Goal: Task Accomplishment & Management: Complete application form

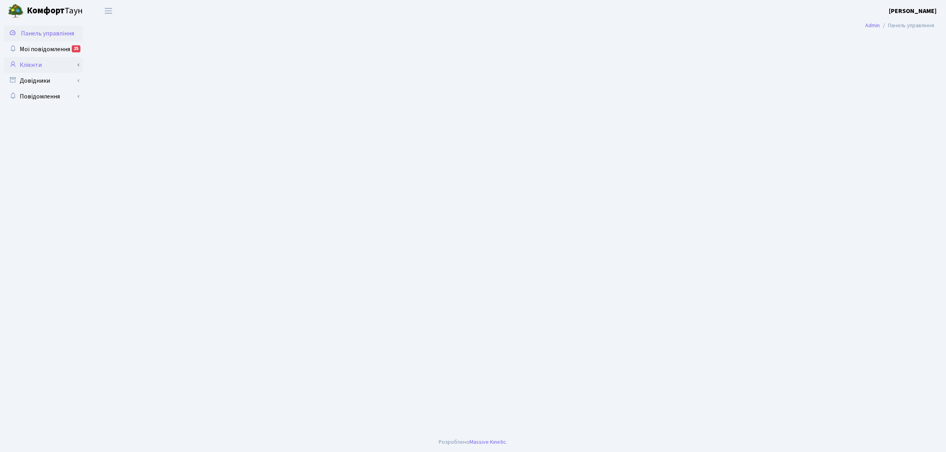
click at [48, 68] on link "Клієнти" at bounding box center [43, 65] width 79 height 16
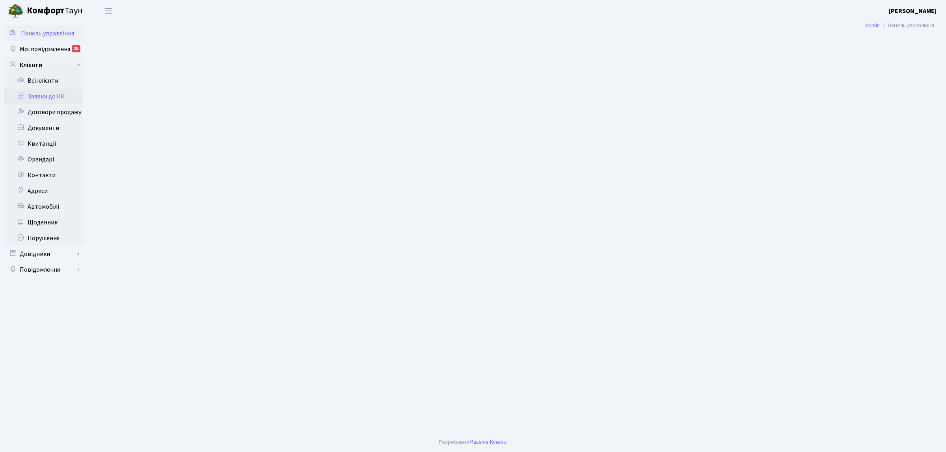
click at [50, 102] on link "Заявки до КК" at bounding box center [43, 97] width 79 height 16
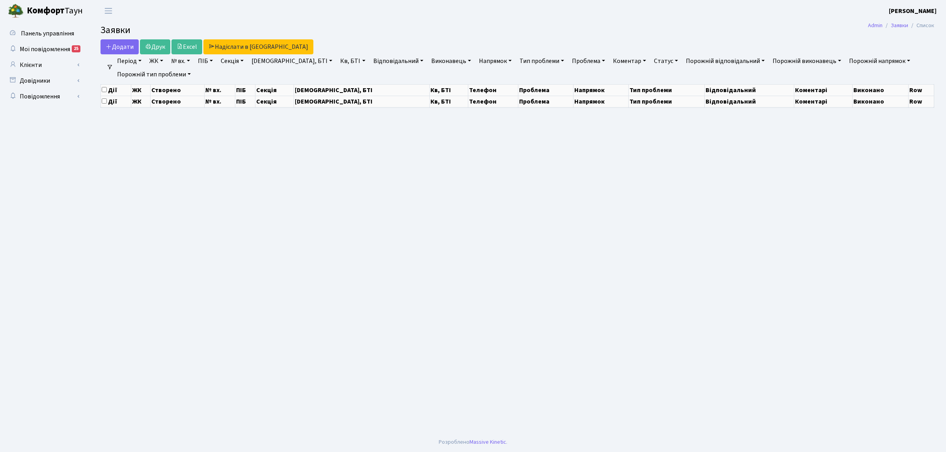
select select "25"
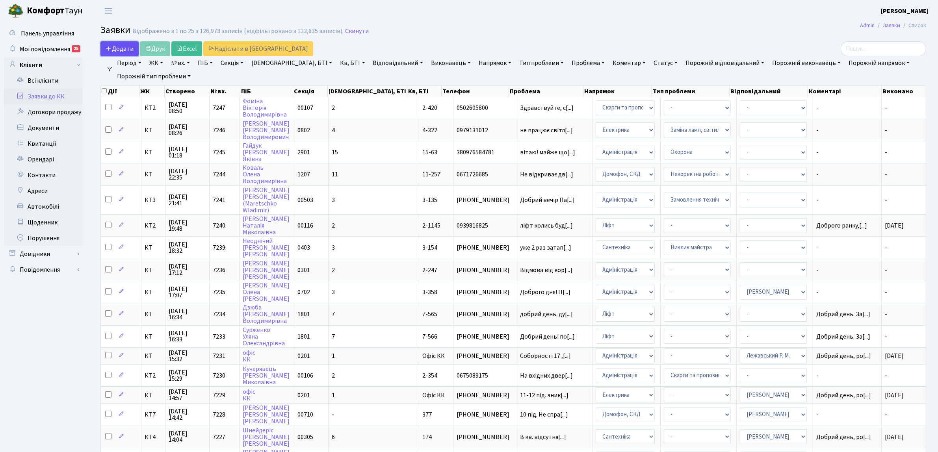
click at [112, 44] on link "Додати" at bounding box center [120, 48] width 38 height 15
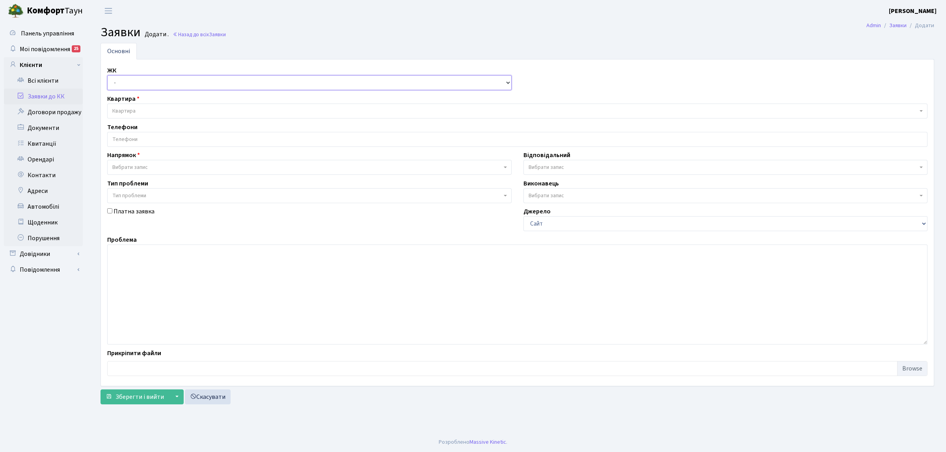
click at [125, 82] on select "- КТ, вул. Регенераторна, 4 КТ2, просп. Соборності, 17 КТ3, вул. Березнева, 16 …" at bounding box center [309, 82] width 404 height 15
select select "271"
click at [107, 76] on select "- КТ, вул. Регенераторна, 4 КТ2, просп. Соборності, 17 КТ3, вул. Березнева, 16 …" at bounding box center [309, 82] width 404 height 15
select select
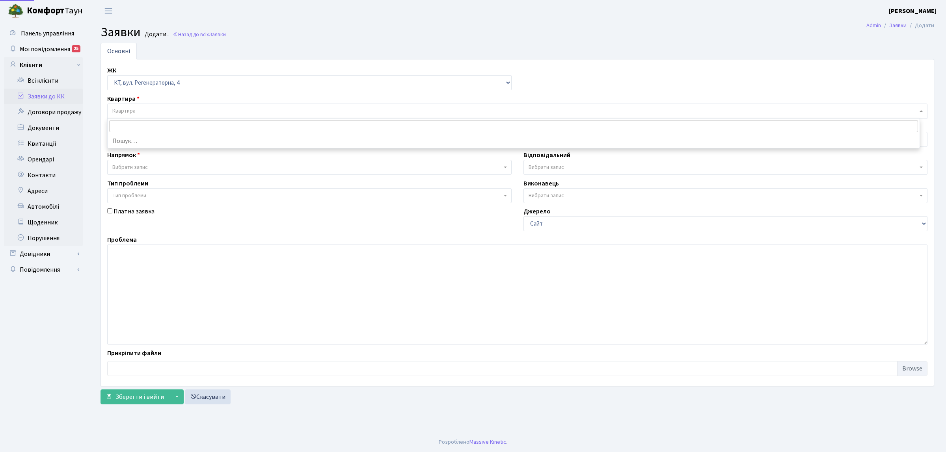
click at [146, 110] on span "Квартира" at bounding box center [514, 111] width 805 height 8
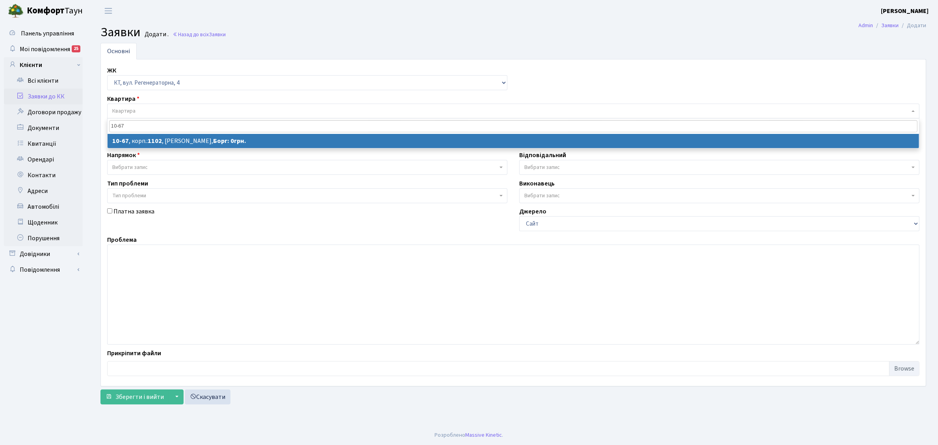
type input "10-67"
select select
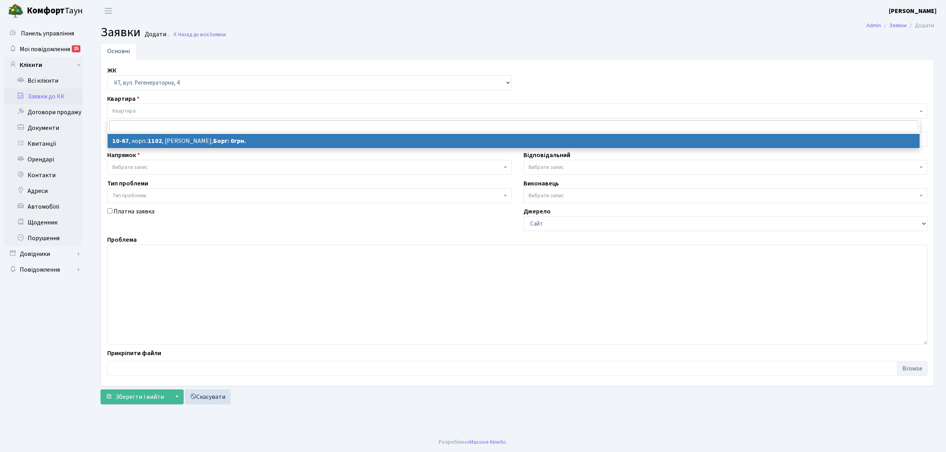
select select "6636"
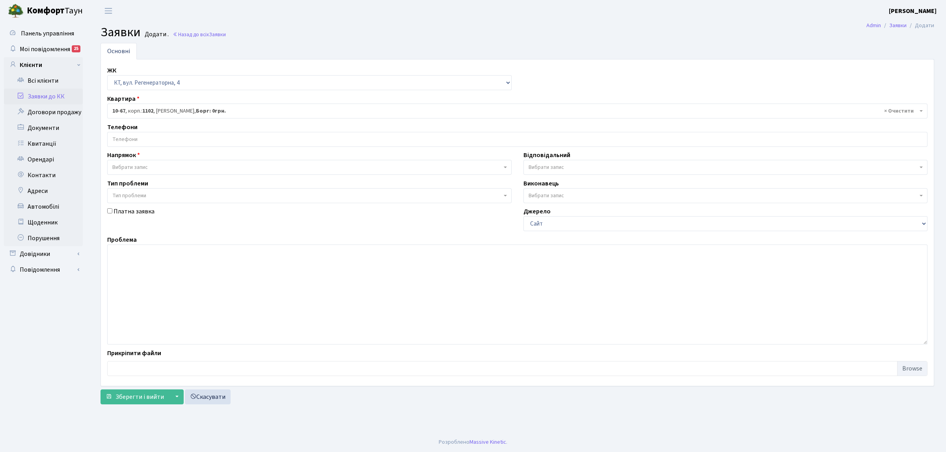
click at [166, 141] on input "search" at bounding box center [517, 139] width 819 height 14
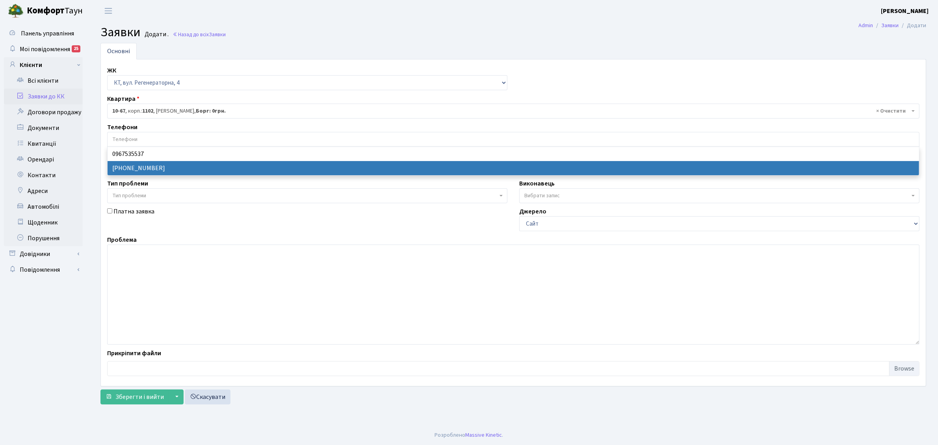
select select "82948"
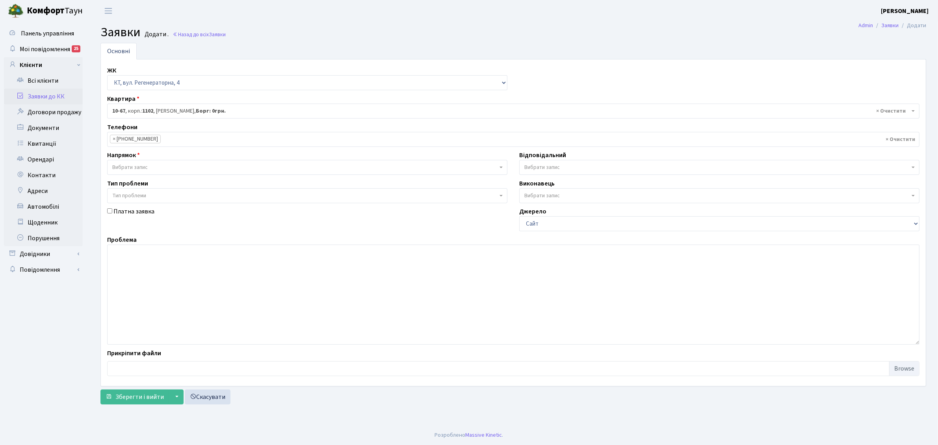
click at [158, 162] on span "Вибрати запис" at bounding box center [307, 167] width 400 height 15
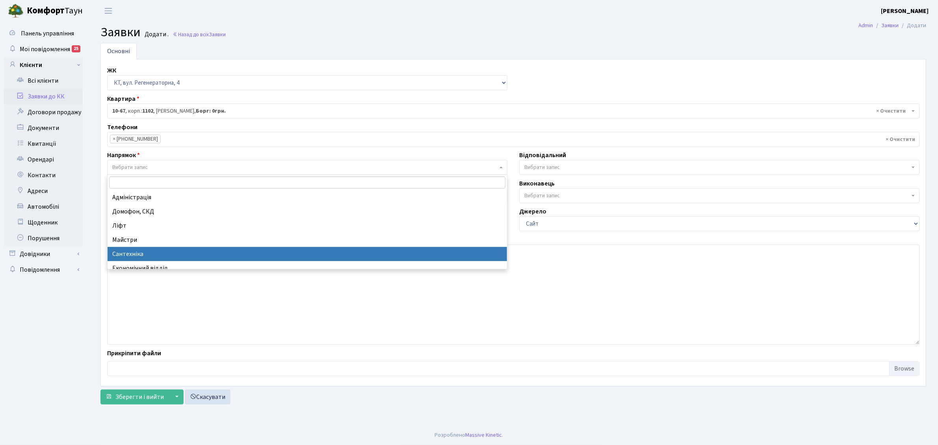
select select "2"
select select
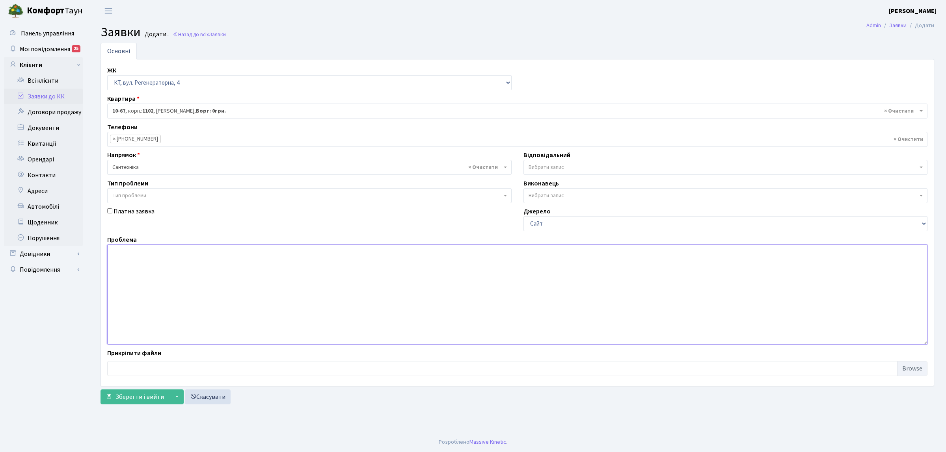
click at [170, 294] on textarea at bounding box center [517, 295] width 820 height 100
type textarea "g"
type textarea "п"
click at [110, 255] on textarea "мокра стеля в коридорі в піїзді," at bounding box center [517, 295] width 820 height 100
click at [210, 253] on textarea "п.2 п.5 мокра стеля в коридорі в піїзді," at bounding box center [517, 295] width 820 height 100
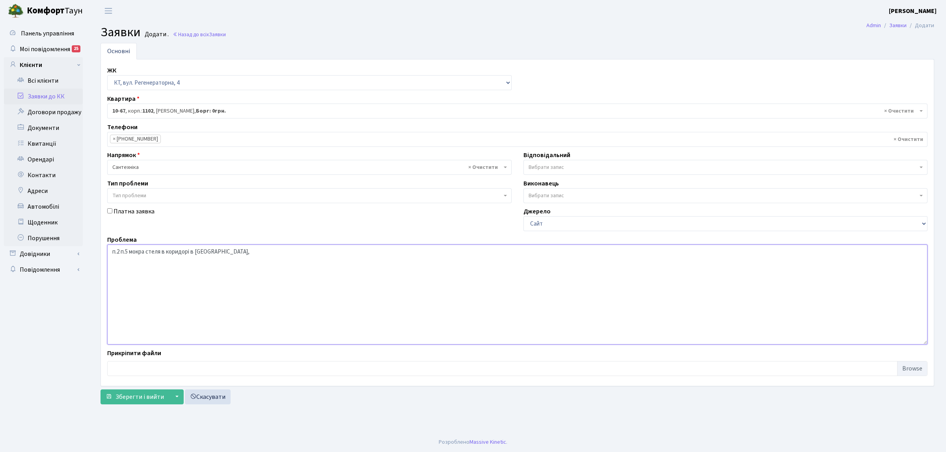
click at [123, 251] on textarea "п.2 п.5 мокра стеля в коридорі в піїзді," at bounding box center [517, 295] width 820 height 100
click at [210, 257] on textarea "п.2 мокра стеля в коридорі в піїзді," at bounding box center [517, 295] width 820 height 100
type textarea "п.2 мокра стеля в коридорі в піїзді з 5 поверху на 4 поверх"
click at [551, 166] on span "Вибрати запис" at bounding box center [546, 168] width 35 height 8
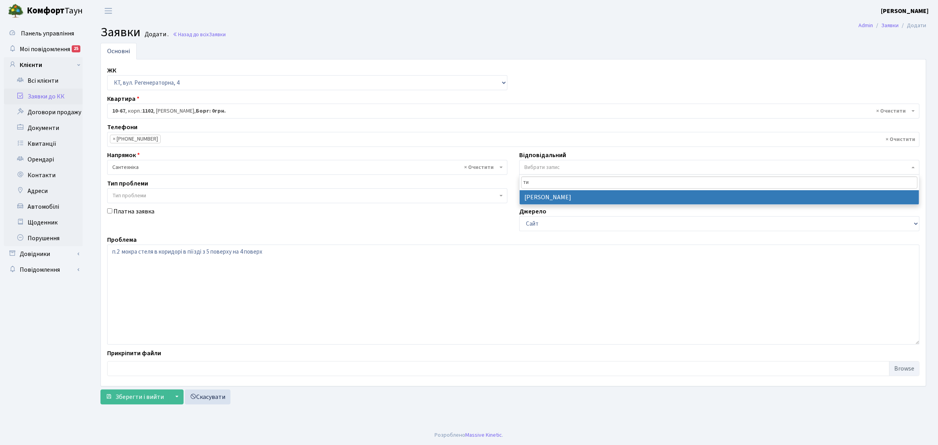
type input "ти"
select select "67"
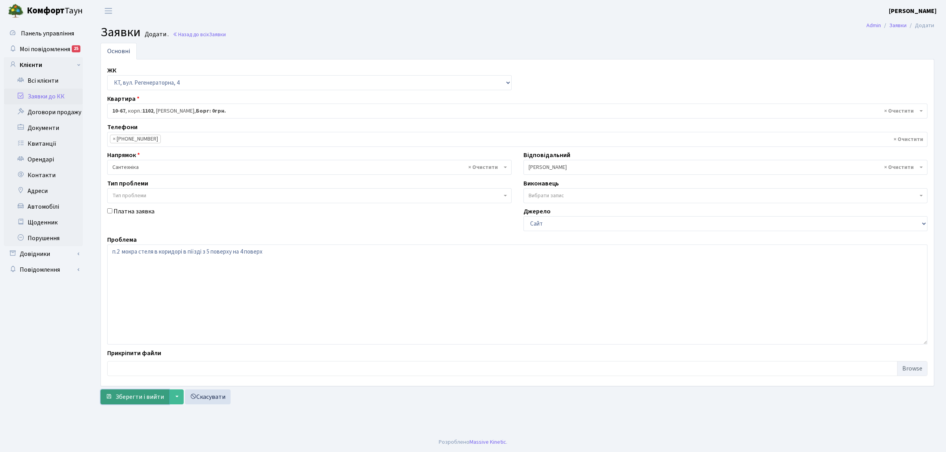
click at [130, 397] on span "Зберегти і вийти" at bounding box center [139, 397] width 48 height 9
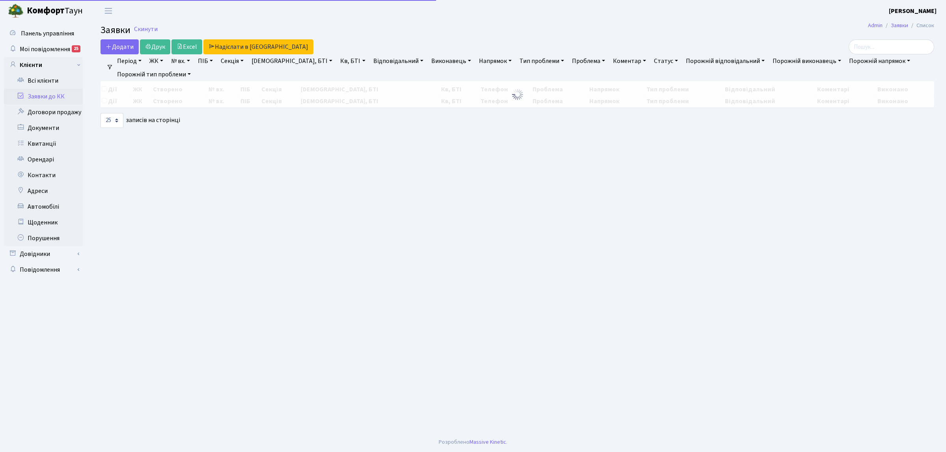
select select "25"
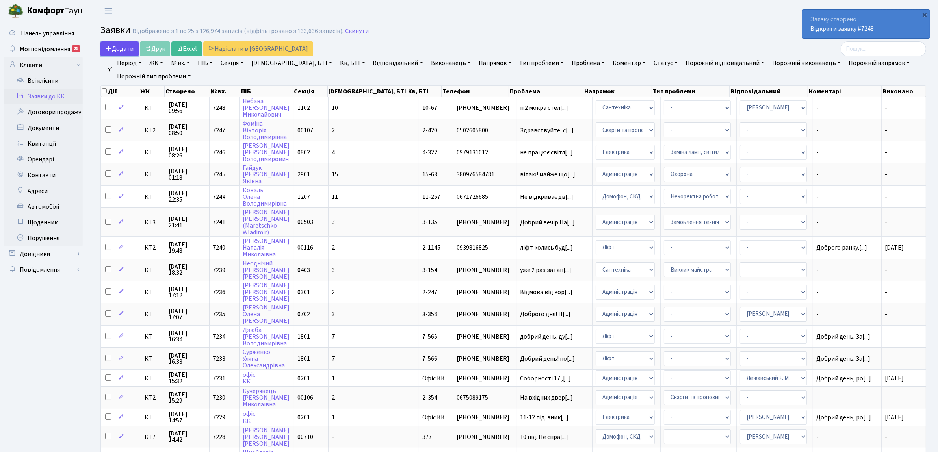
click at [121, 53] on link "Додати" at bounding box center [120, 48] width 38 height 15
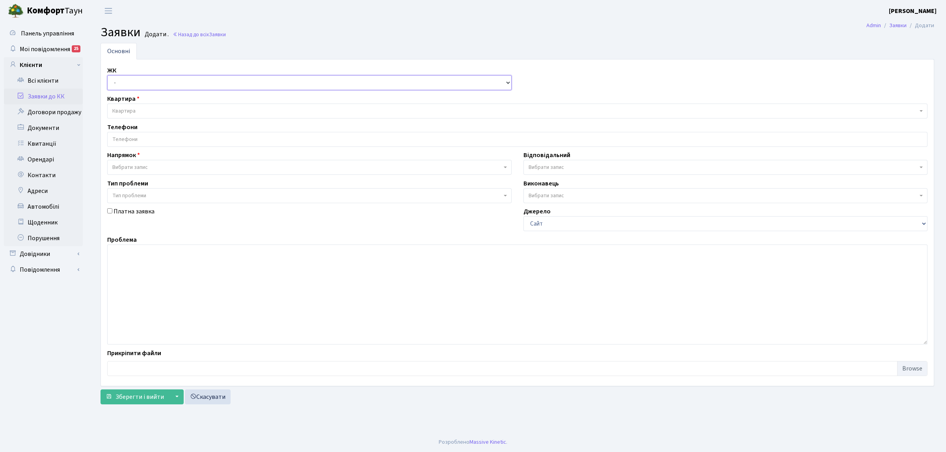
click at [116, 83] on select "- КТ, вул. Регенераторна, 4 КТ2, просп. [STREET_ADDRESS] [STREET_ADDRESS] [PERS…" at bounding box center [309, 82] width 404 height 15
click at [42, 99] on link "Заявки до КК" at bounding box center [43, 97] width 79 height 16
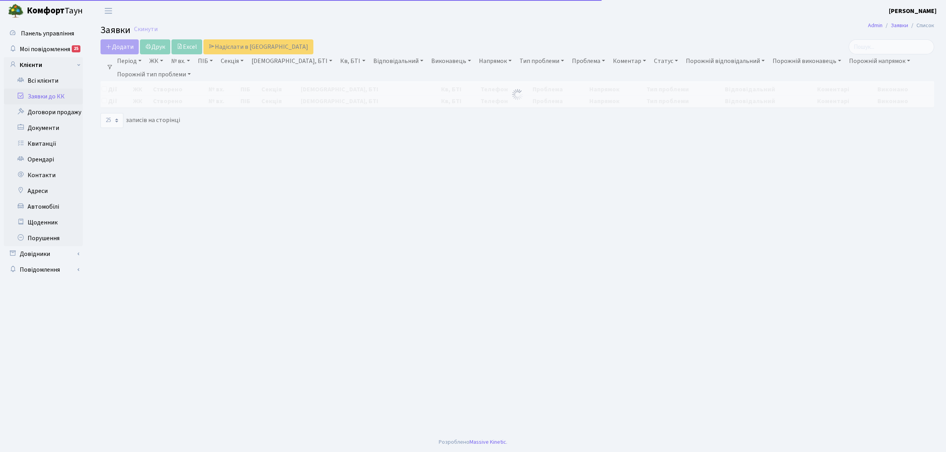
select select "25"
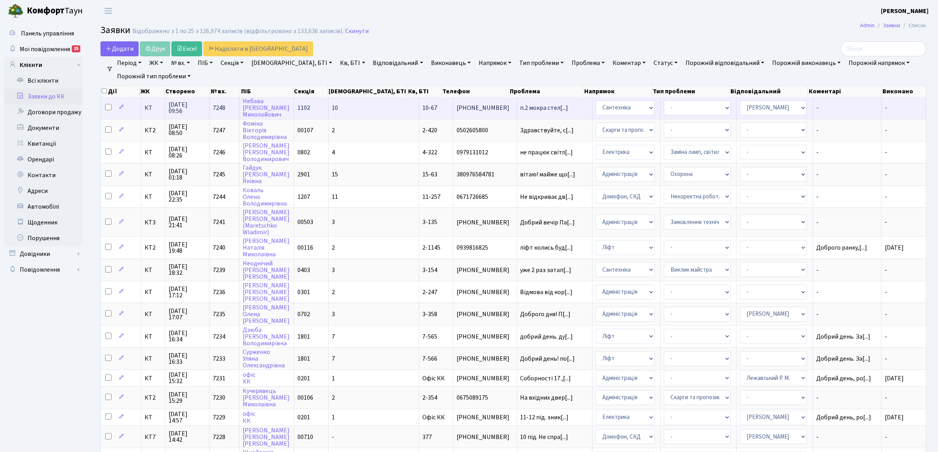
click at [152, 111] on span "КТ" at bounding box center [153, 108] width 17 height 6
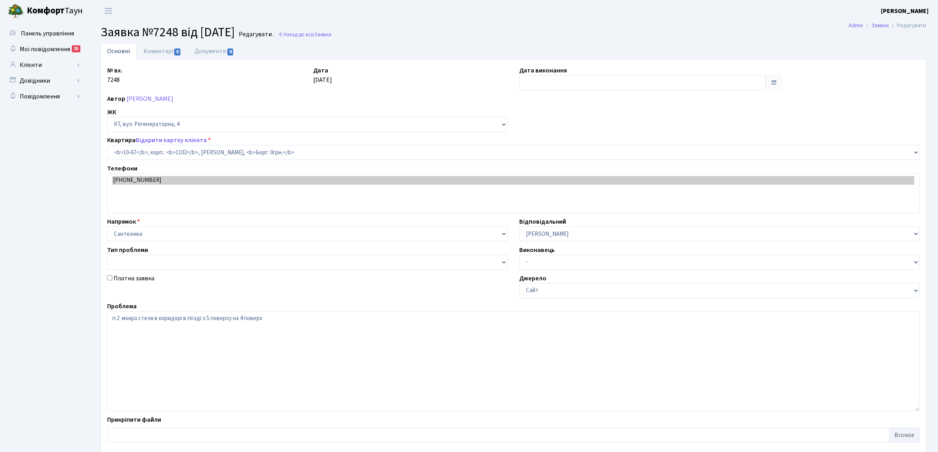
select select "6636"
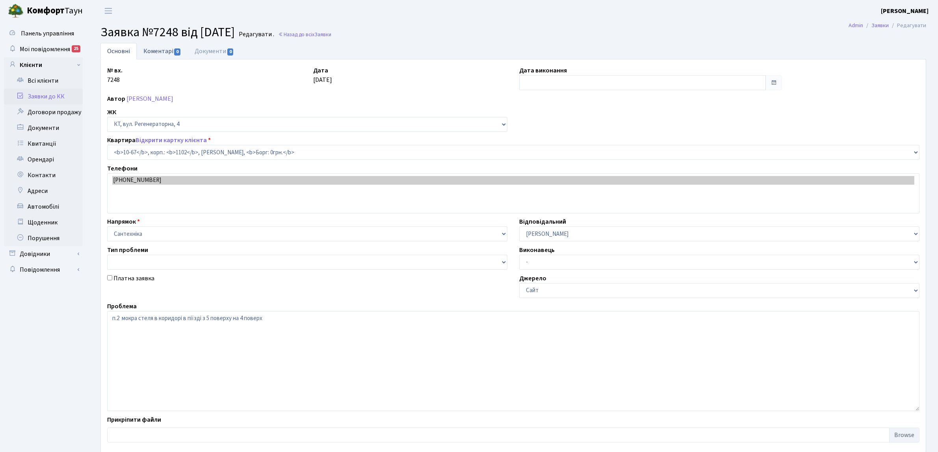
click at [157, 52] on link "Коментарі 0" at bounding box center [162, 51] width 51 height 16
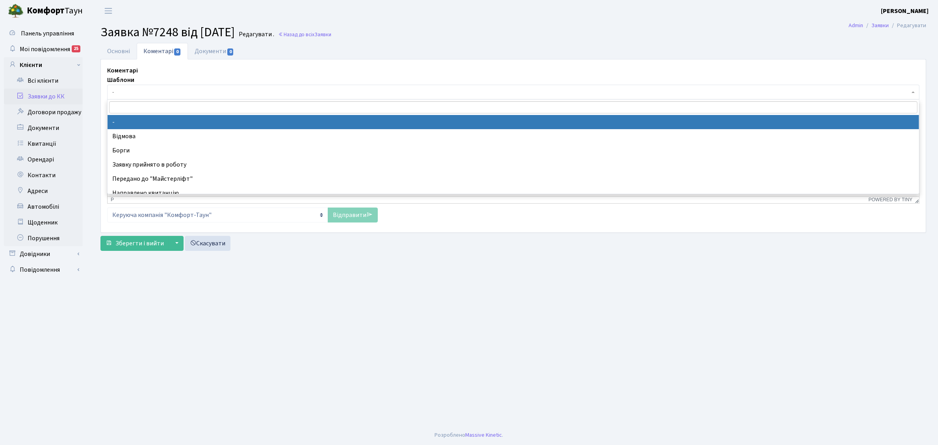
click at [156, 93] on span "-" at bounding box center [511, 92] width 798 height 8
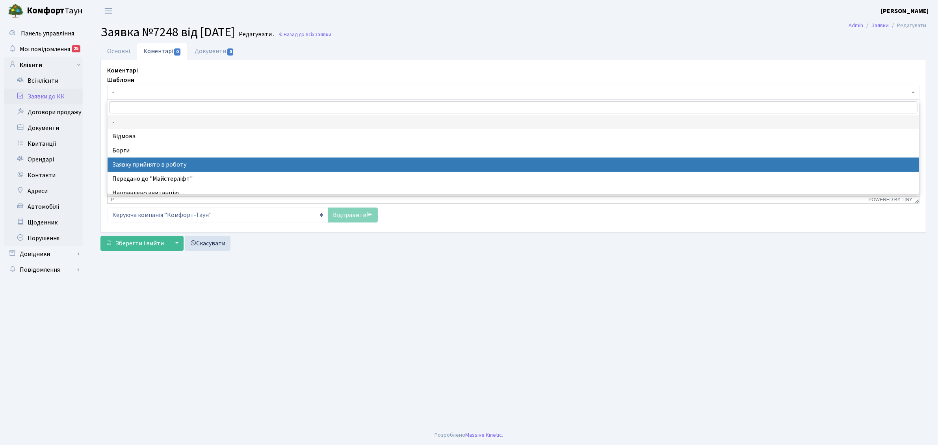
drag, startPoint x: 176, startPoint y: 158, endPoint x: 219, endPoint y: 52, distance: 113.9
select select "7"
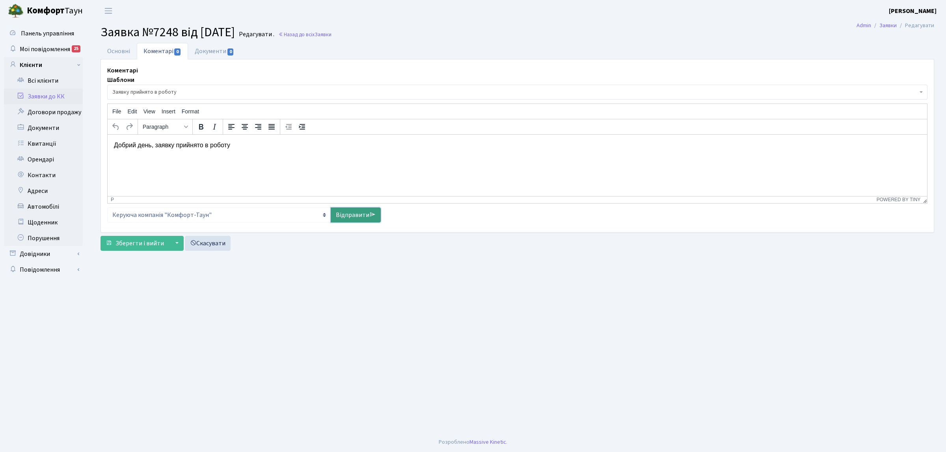
click at [346, 210] on link "Відправити" at bounding box center [356, 215] width 50 height 15
click at [346, 219] on link "Відправити" at bounding box center [356, 215] width 50 height 15
select select
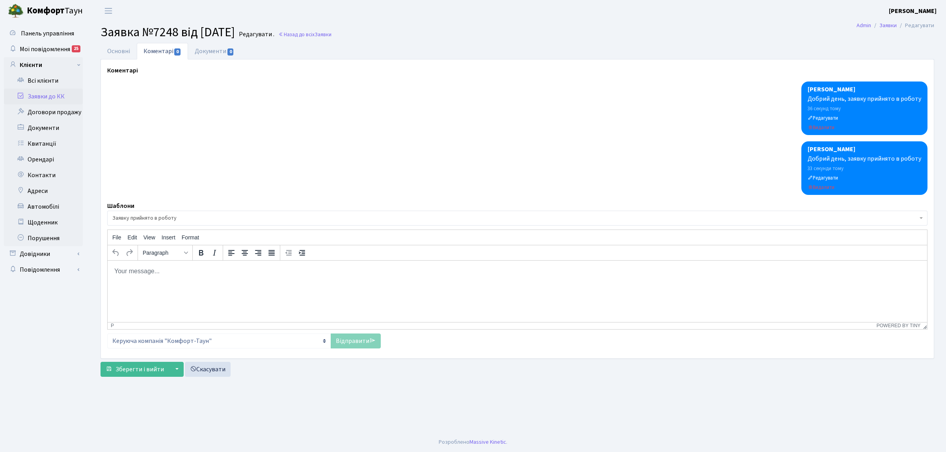
click at [190, 267] on p "Rich Text Area. Press ALT-0 for help." at bounding box center [517, 271] width 807 height 9
click at [190, 279] on html at bounding box center [517, 271] width 819 height 21
click at [359, 344] on link "Відправити" at bounding box center [356, 341] width 50 height 15
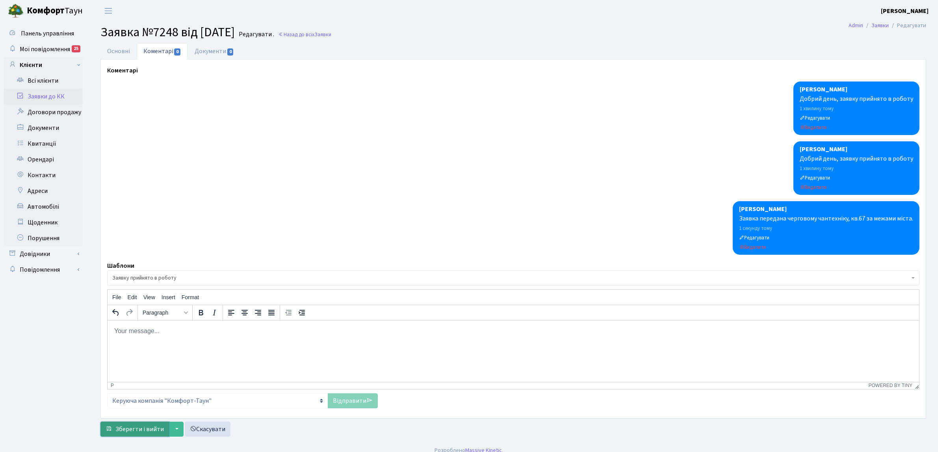
click at [130, 431] on span "Зберегти і вийти" at bounding box center [139, 429] width 48 height 9
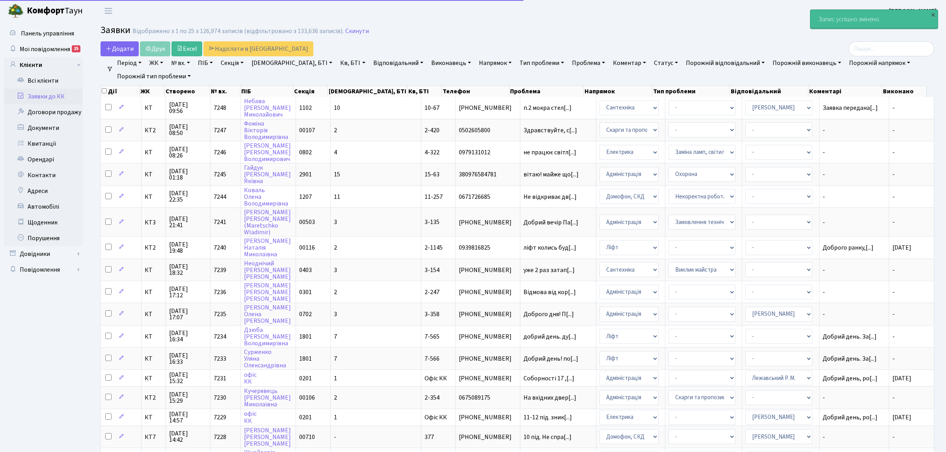
select select "25"
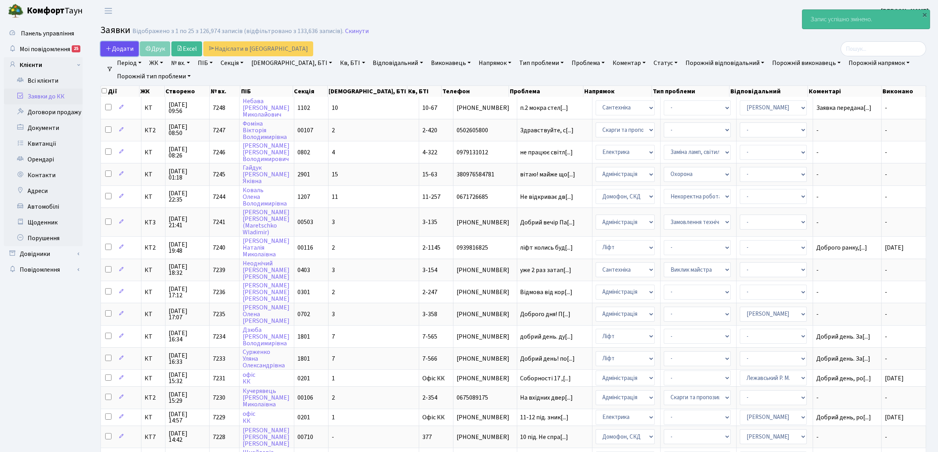
click at [121, 49] on span "Додати" at bounding box center [120, 49] width 28 height 9
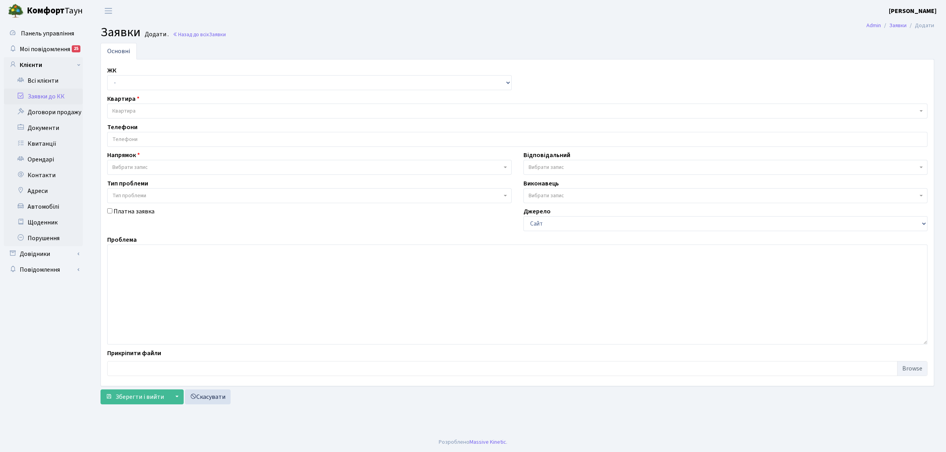
click at [115, 83] on select "- КТ, вул. Регенераторна, 4 КТ2, просп. [STREET_ADDRESS] [STREET_ADDRESS] [PERS…" at bounding box center [309, 82] width 404 height 15
select select "295"
click at [107, 76] on select "- КТ, вул. Регенераторна, 4 КТ2, просп. [STREET_ADDRESS] [STREET_ADDRESS] [PERS…" at bounding box center [309, 82] width 404 height 15
select select
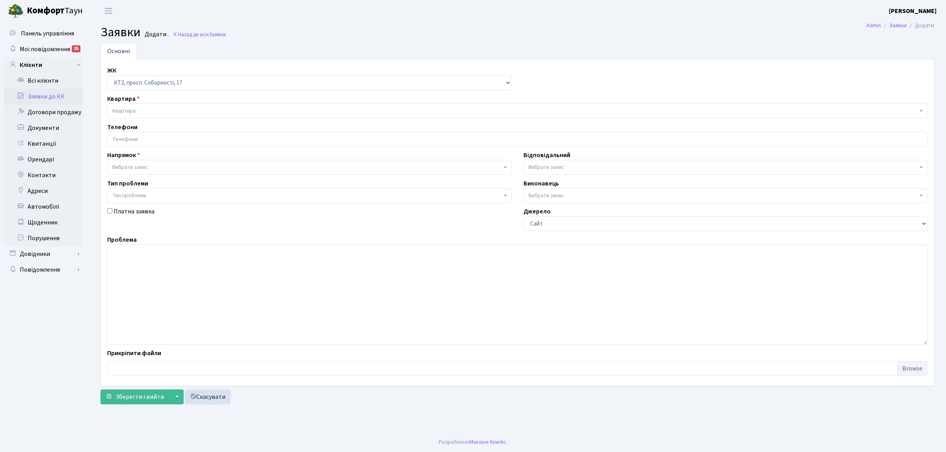
click at [139, 112] on span "Квартира" at bounding box center [514, 111] width 805 height 8
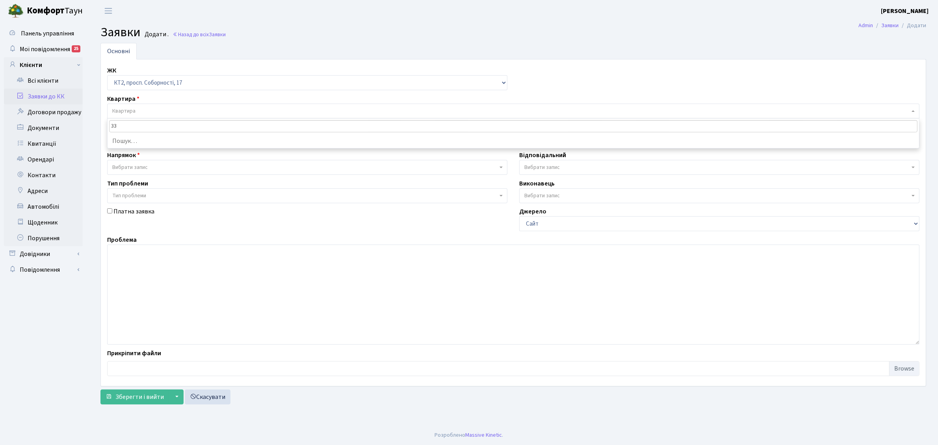
type input "3"
click at [131, 127] on input "2-339" at bounding box center [513, 126] width 809 height 12
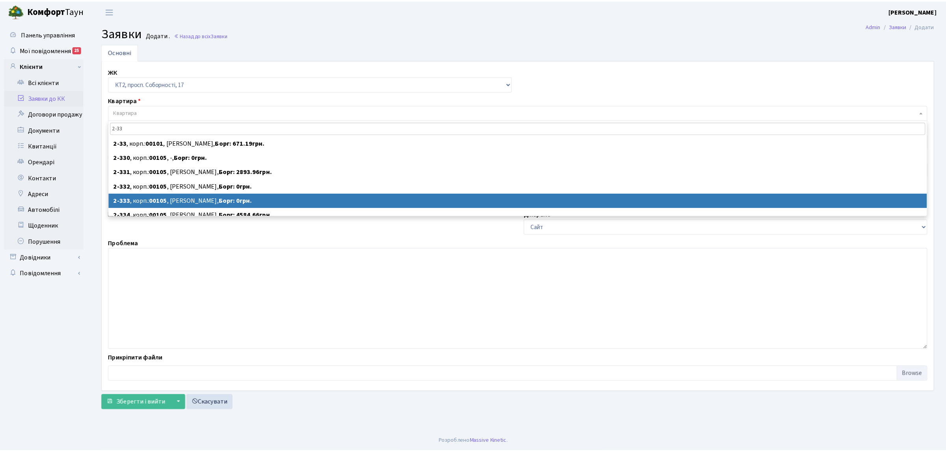
scroll to position [49, 0]
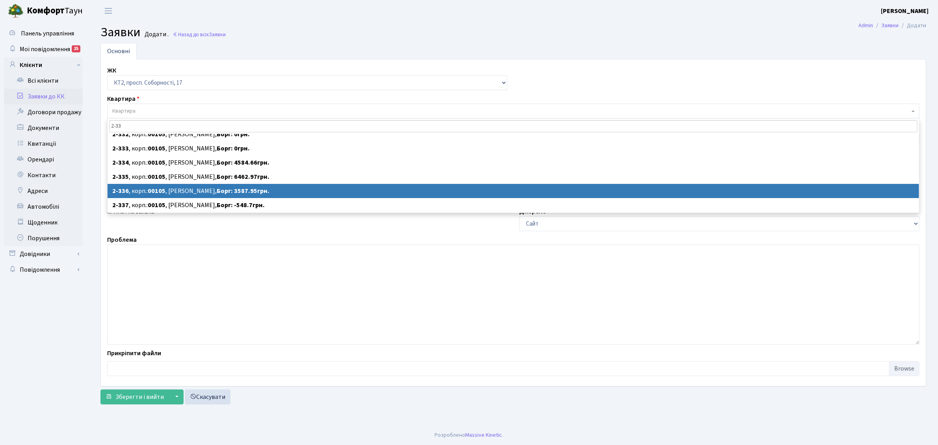
type input "2-33"
select select
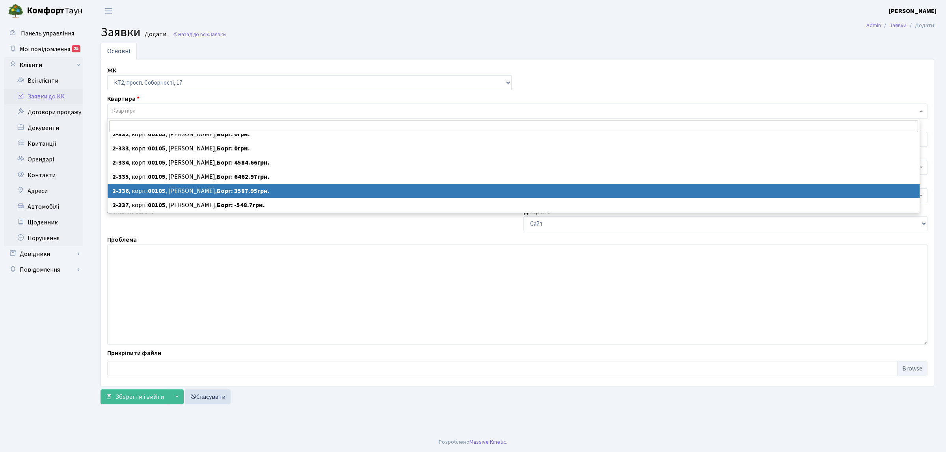
select select "15388"
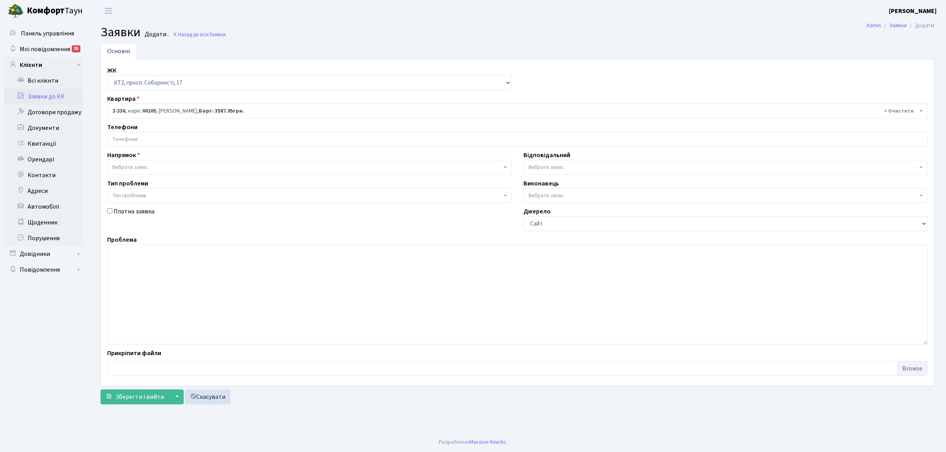
click at [149, 127] on div "Телефони" at bounding box center [517, 135] width 832 height 24
click at [145, 137] on input "search" at bounding box center [517, 139] width 819 height 14
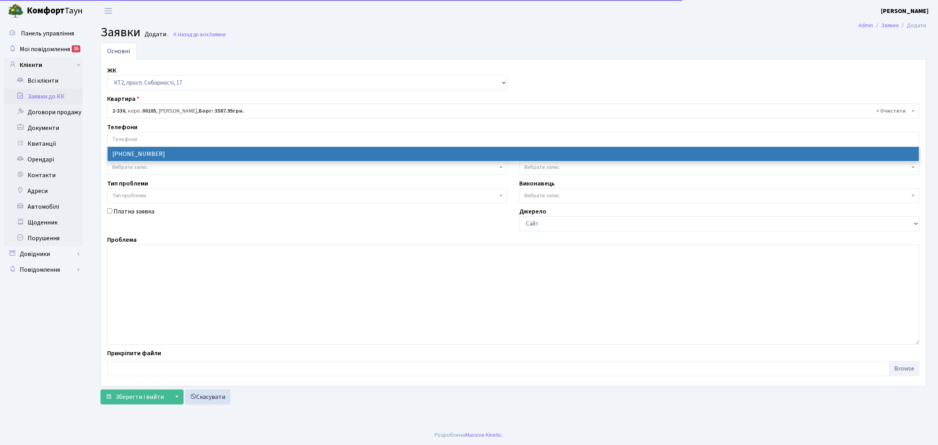
select select "60117"
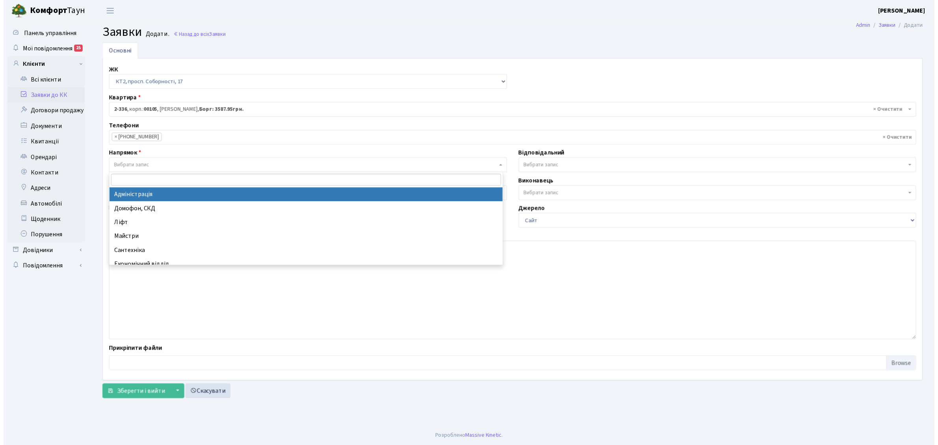
click at [145, 164] on span "Вибрати запис" at bounding box center [129, 168] width 35 height 8
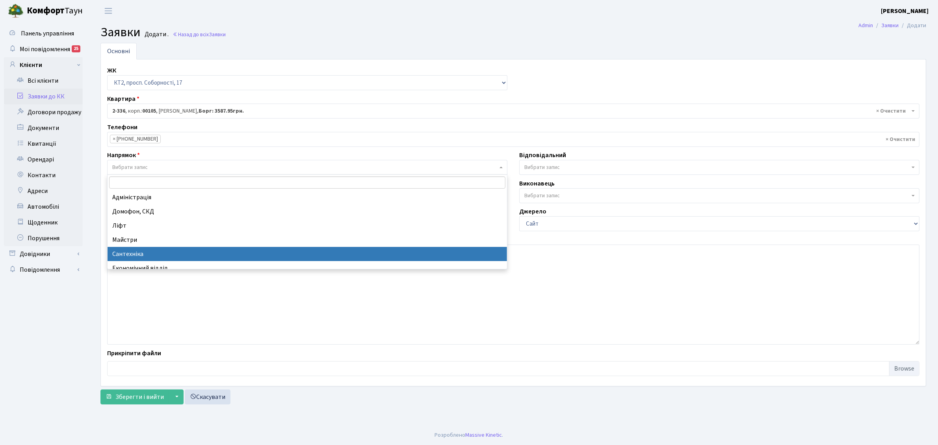
select select "2"
select select
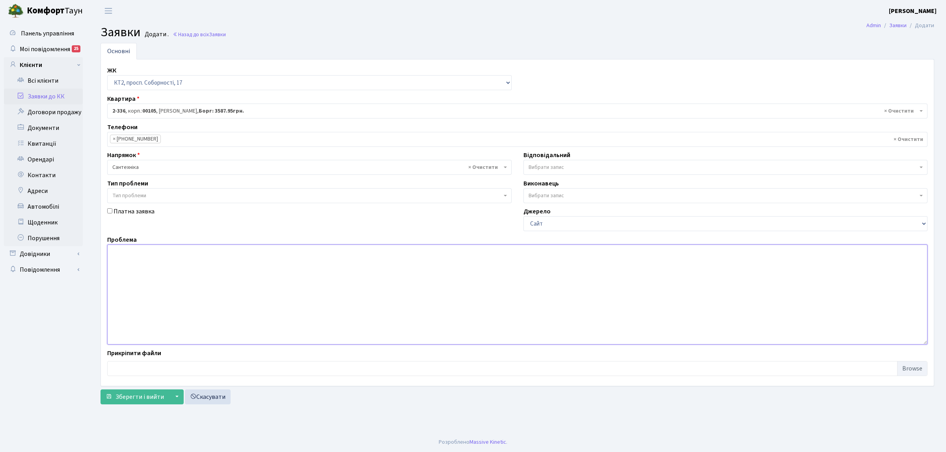
click at [169, 278] on textarea at bounding box center [517, 295] width 820 height 100
type textarea "КАНАЛІЗАЦІЯ ДВОРОВА тече вода з люка"
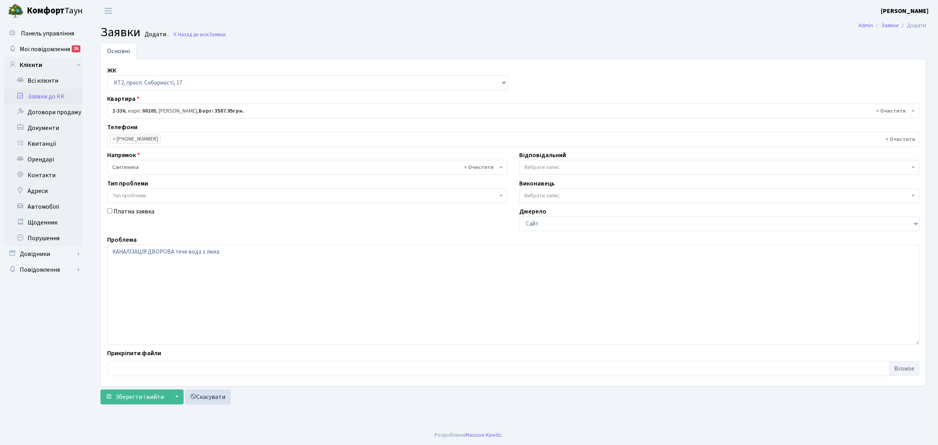
click at [554, 171] on span "Вибрати запис" at bounding box center [542, 168] width 35 height 8
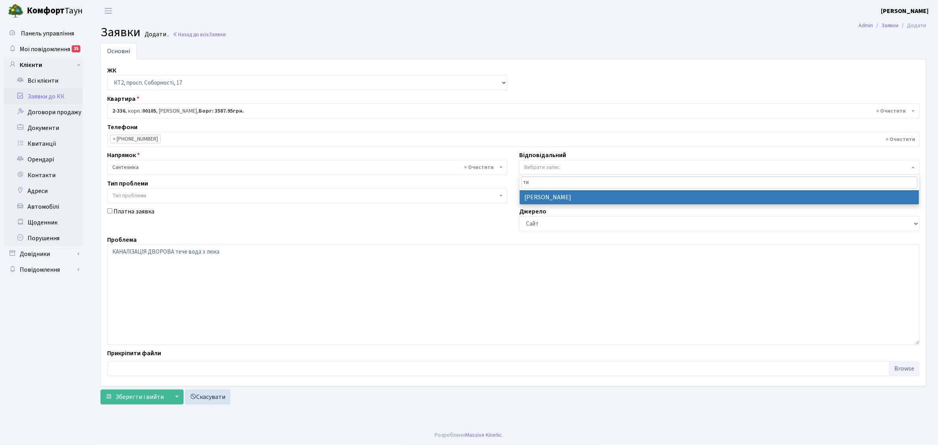
type input "ти"
select select "67"
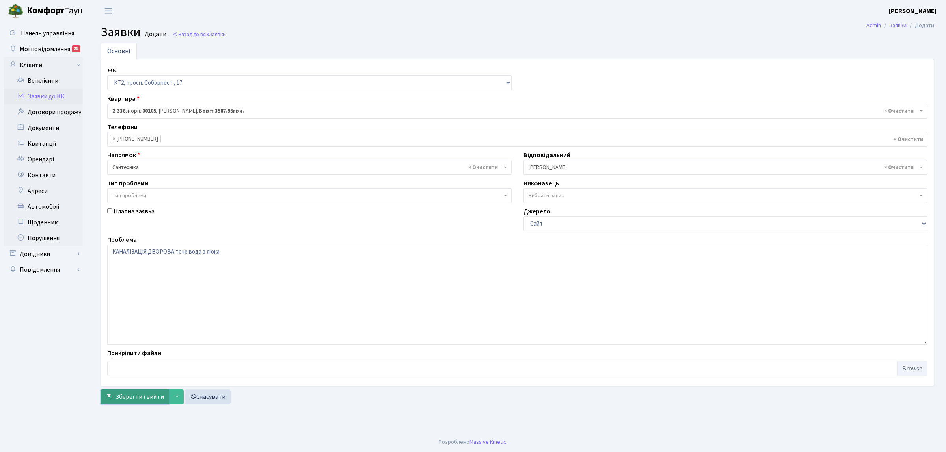
click at [134, 400] on span "Зберегти і вийти" at bounding box center [139, 397] width 48 height 9
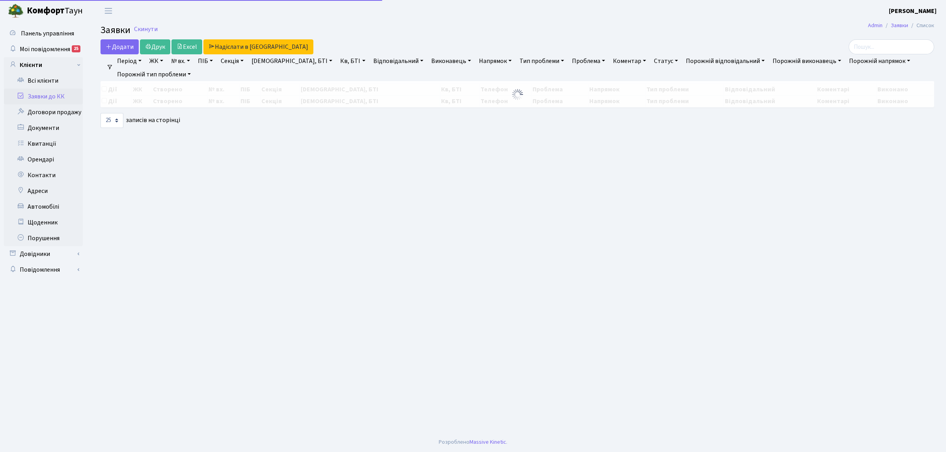
select select "25"
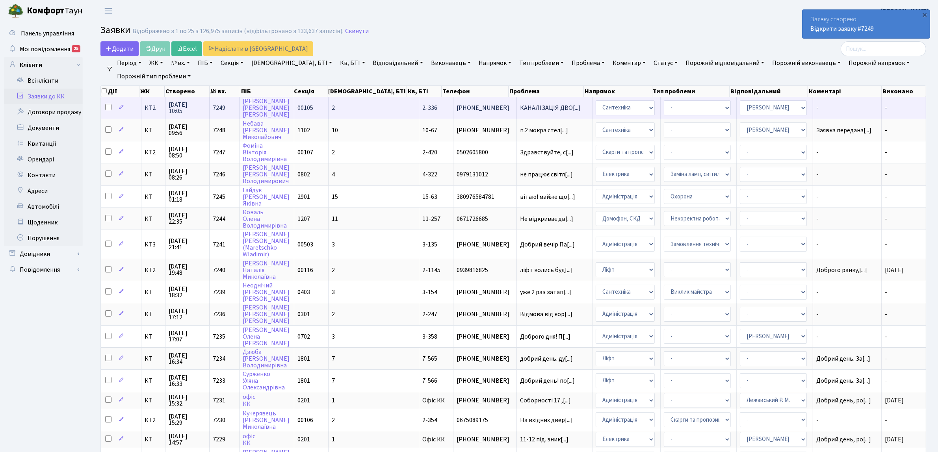
click at [152, 112] on td "КТ2" at bounding box center [153, 108] width 24 height 22
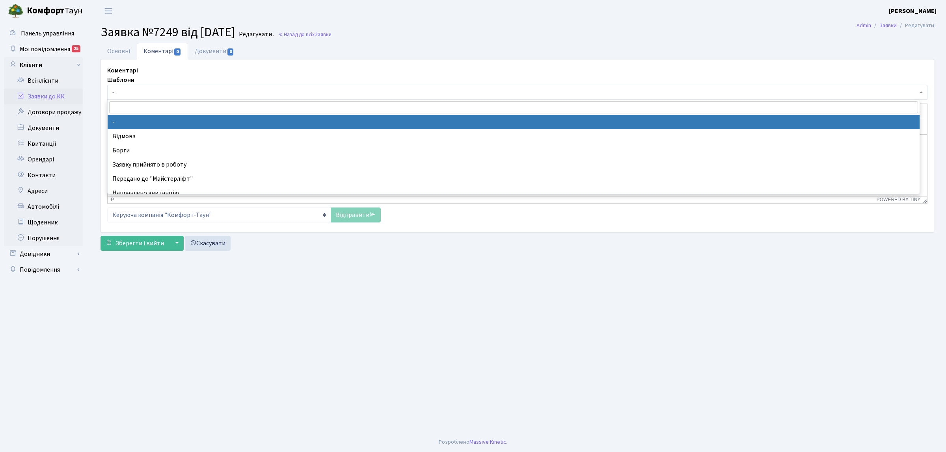
click at [144, 95] on span "-" at bounding box center [514, 92] width 805 height 8
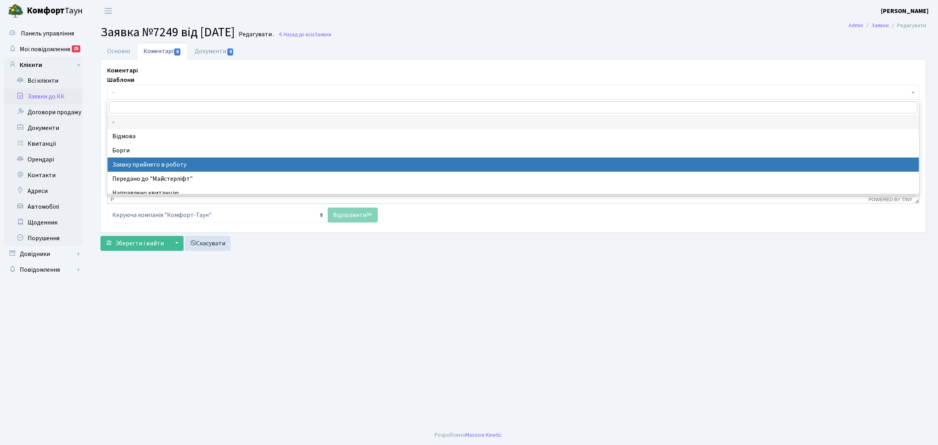
select select "7"
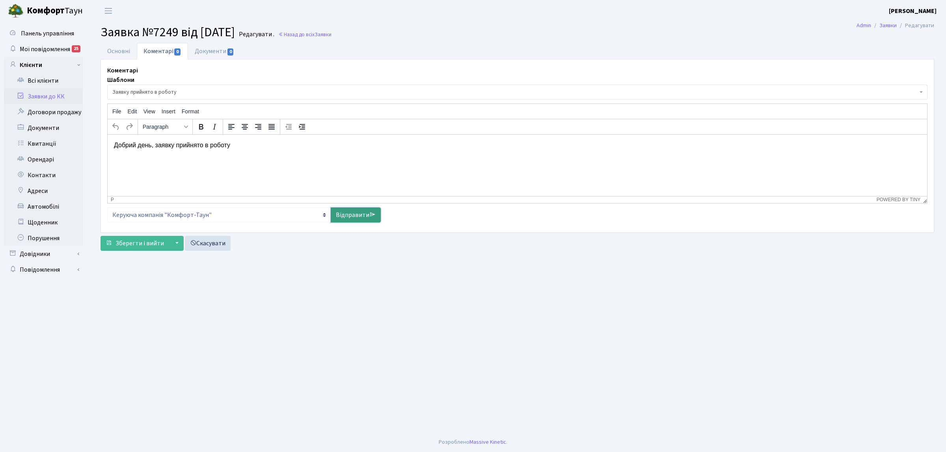
click at [343, 213] on link "Відправити" at bounding box center [356, 215] width 50 height 15
select select
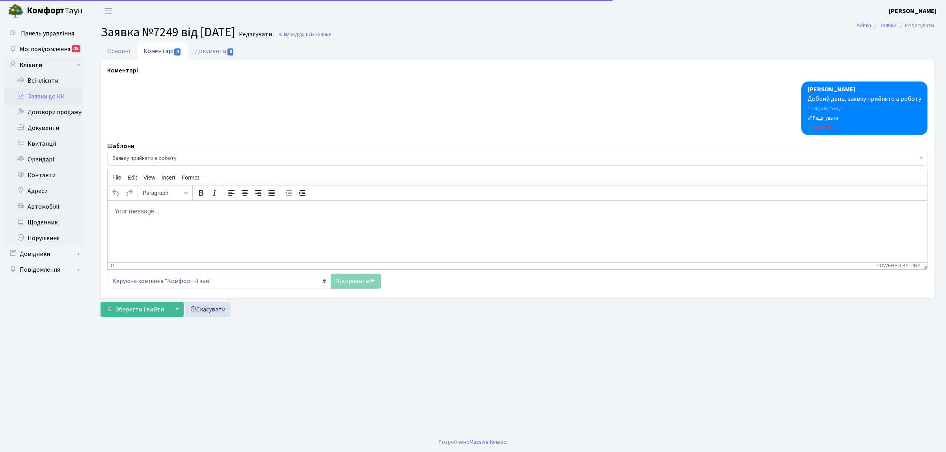
click at [217, 222] on html at bounding box center [517, 211] width 819 height 21
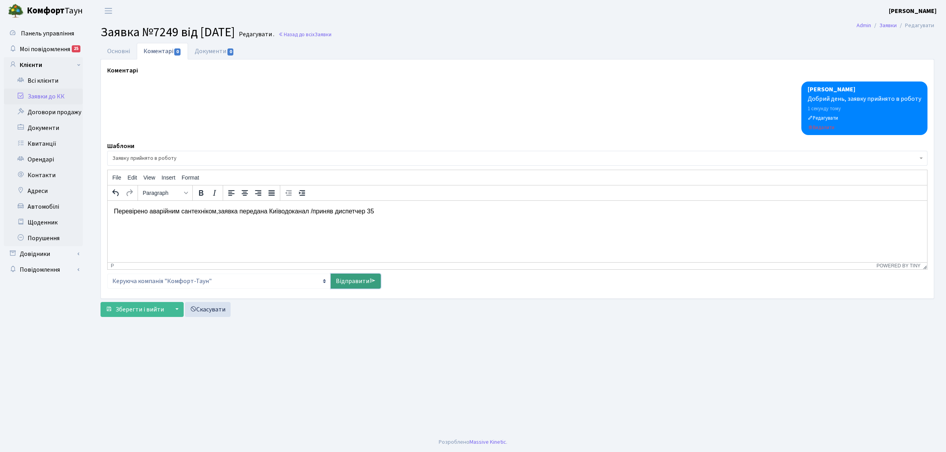
click at [356, 282] on link "Відправити" at bounding box center [356, 281] width 50 height 15
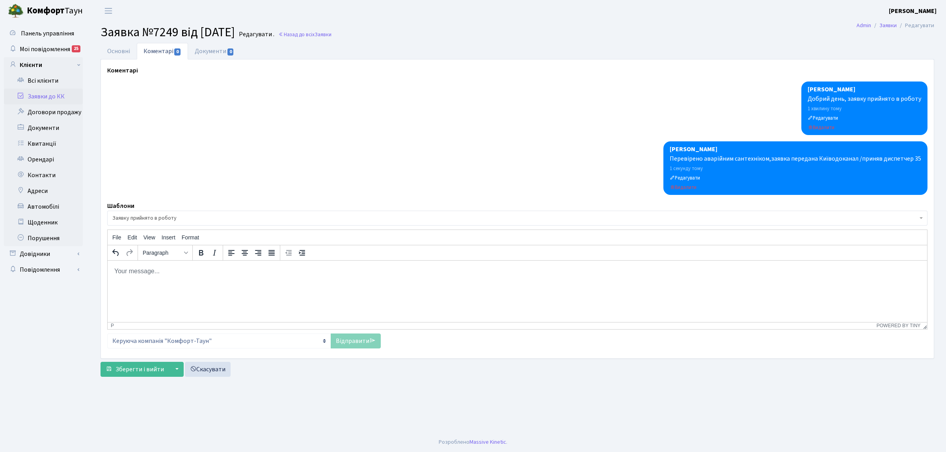
click at [53, 97] on link "Заявки до КК" at bounding box center [43, 97] width 79 height 16
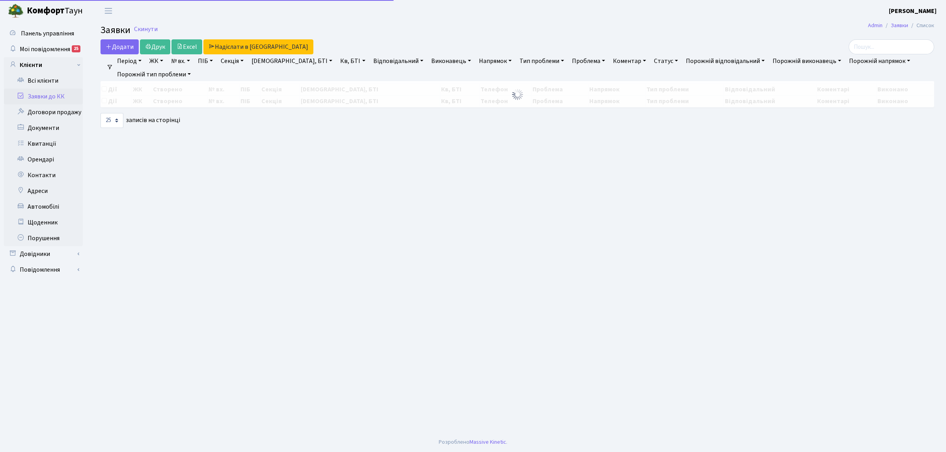
select select "25"
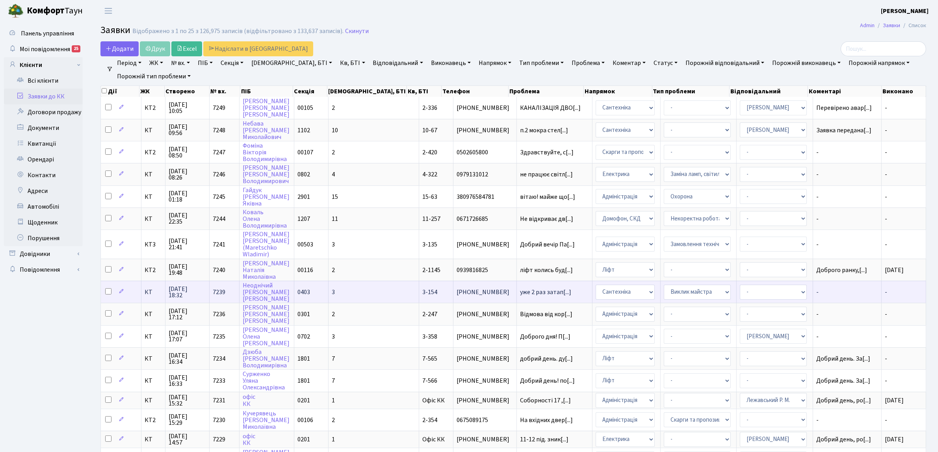
click at [154, 290] on span "КТ" at bounding box center [153, 292] width 17 height 6
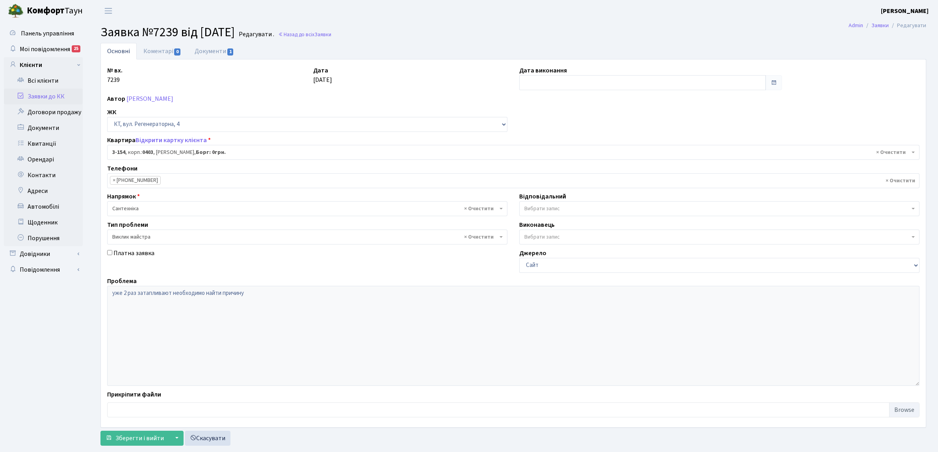
select select "821"
select select "29"
click at [56, 101] on link "Заявки до КК" at bounding box center [43, 97] width 79 height 16
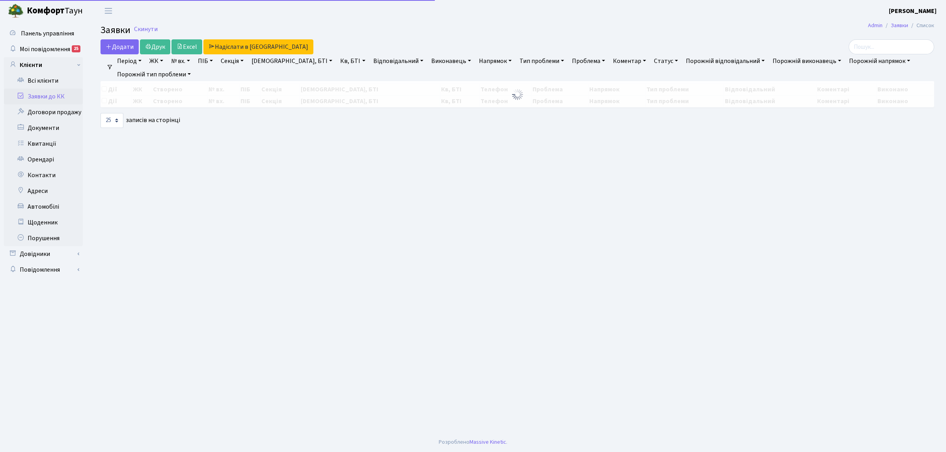
select select
select select "25"
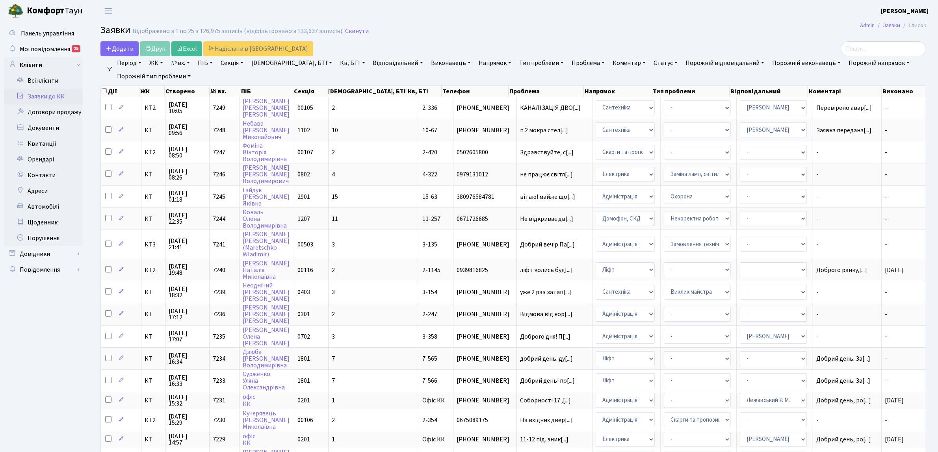
click at [476, 64] on link "Напрямок" at bounding box center [495, 62] width 39 height 13
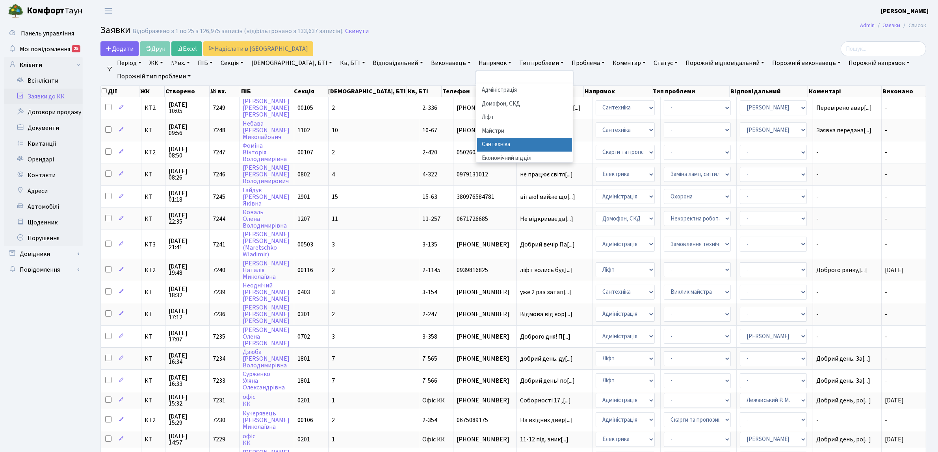
click at [477, 142] on li "Сантехніка" at bounding box center [524, 145] width 95 height 14
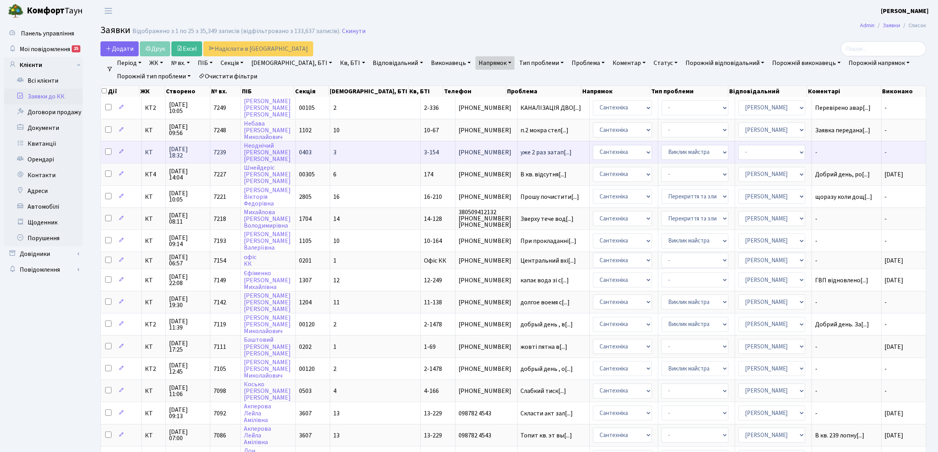
click at [148, 150] on span "КТ" at bounding box center [153, 152] width 17 height 6
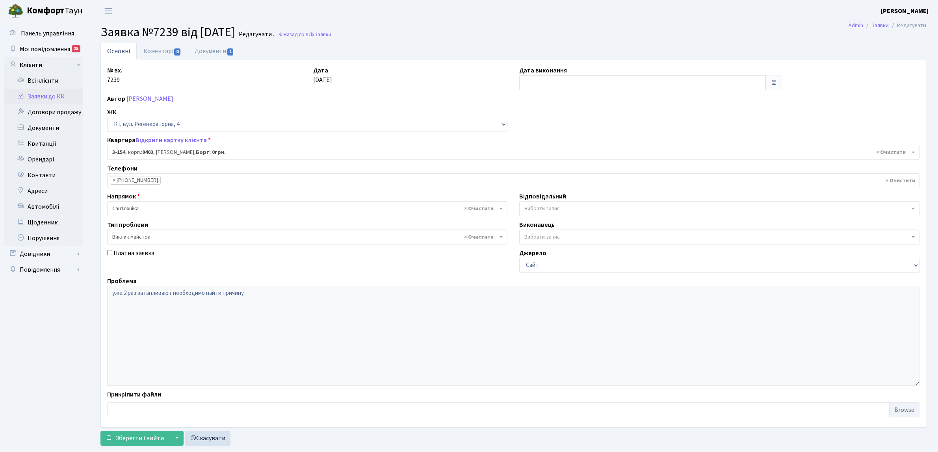
select select "821"
select select "29"
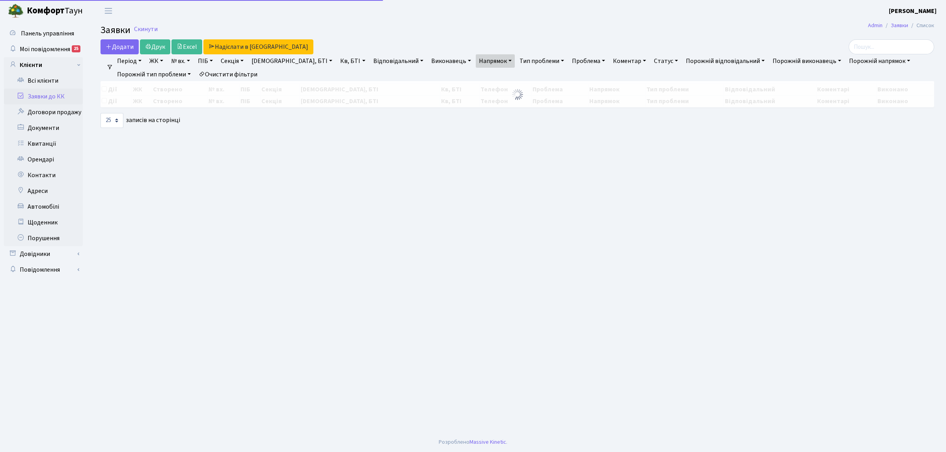
select select "25"
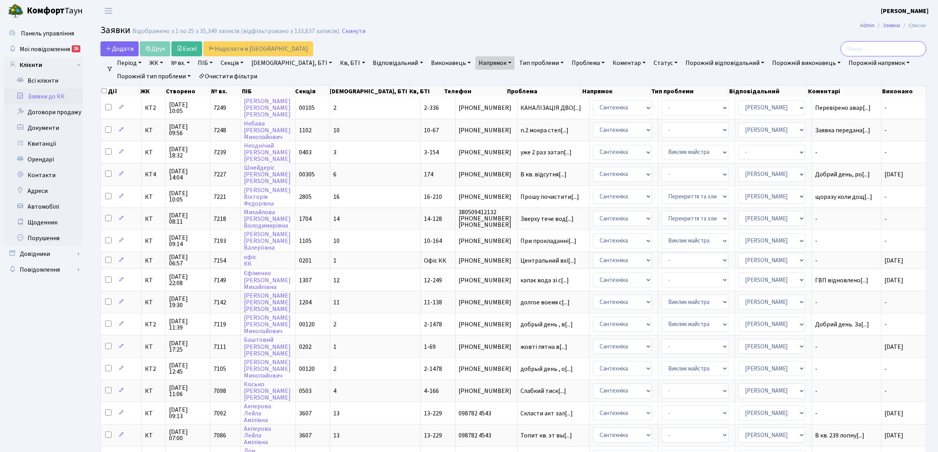
click at [866, 48] on input "search" at bounding box center [884, 48] width 86 height 15
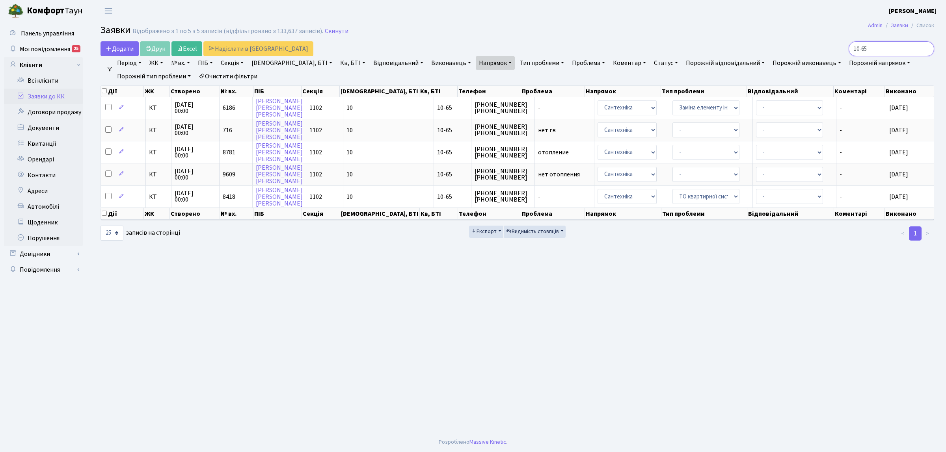
type input "10-65"
